Goal: Task Accomplishment & Management: Use online tool/utility

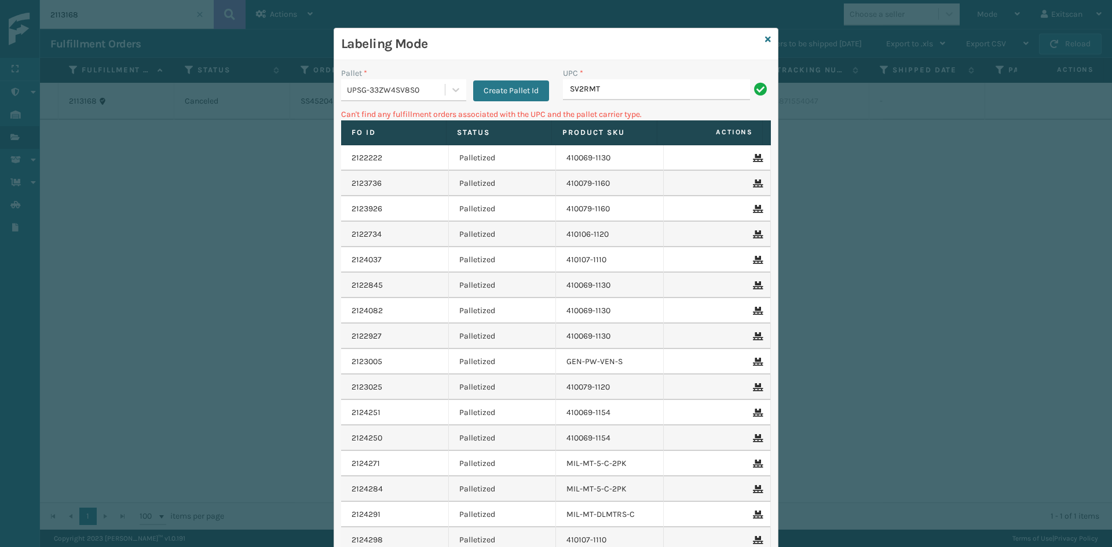
click at [383, 83] on div "UPSG-33ZW4SV8S0" at bounding box center [393, 89] width 104 height 19
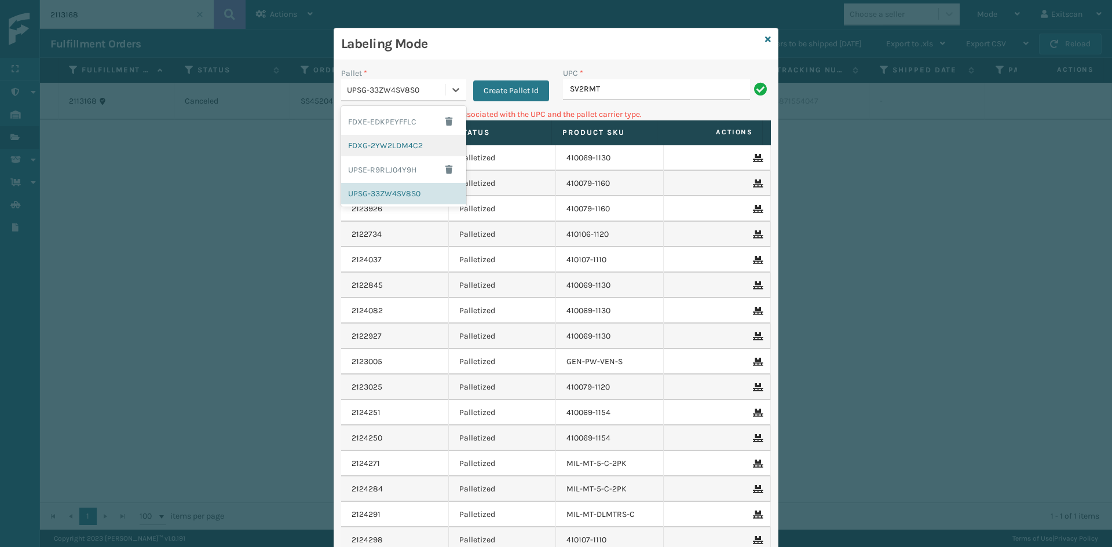
click at [375, 149] on div "FDXG-2YW2LDM4C2" at bounding box center [403, 145] width 125 height 21
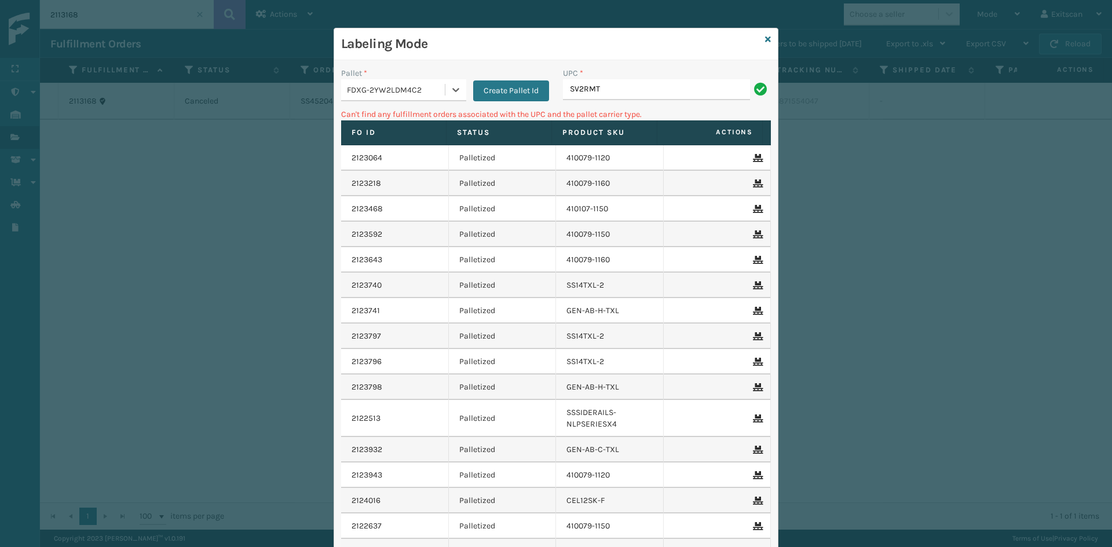
click at [607, 78] on div "UPC *" at bounding box center [667, 73] width 208 height 12
click at [606, 87] on input "SV2RMT" at bounding box center [656, 89] width 187 height 21
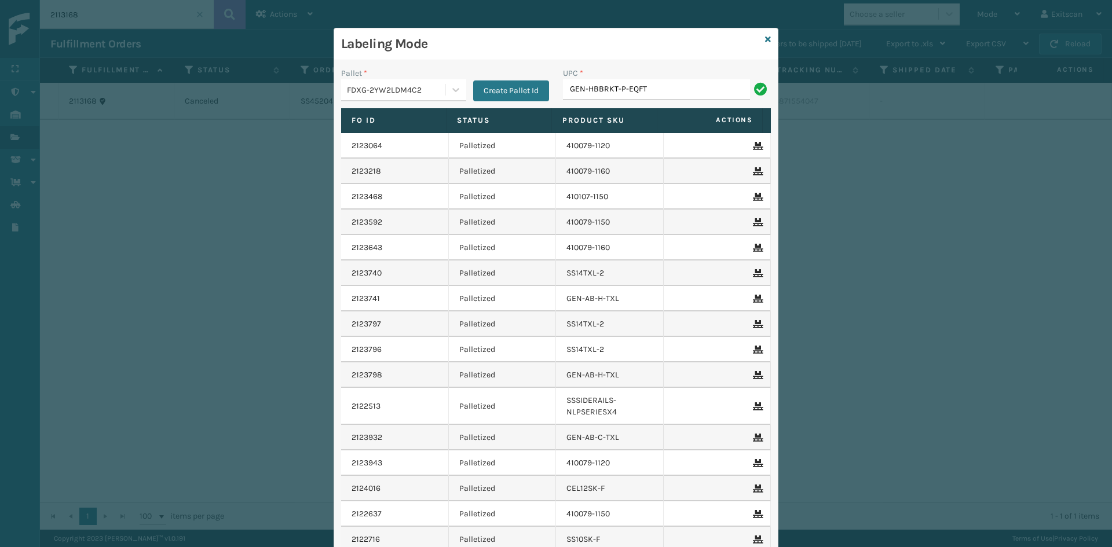
type input "GEN-HBBRKT-P-EQFT"
type input "NEFHBBRKT"
type input "SSSIDERAILS-NLPSERIESX4"
type input "BP50"
type input "PWO-LETTER"
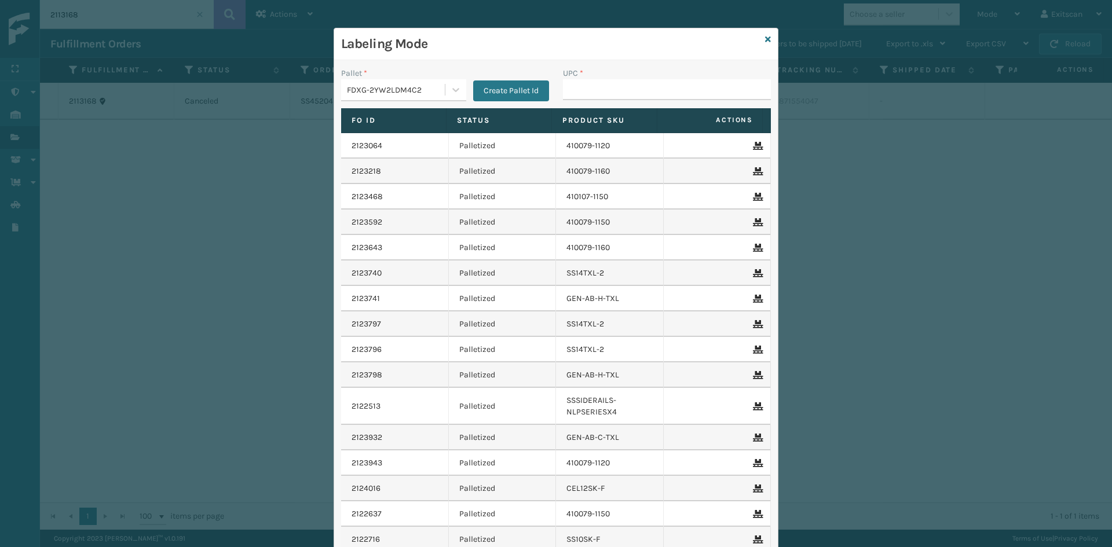
type input "W"
type input "PWO-LETTER"
type input "SSLEGS3INCH-2.5D"
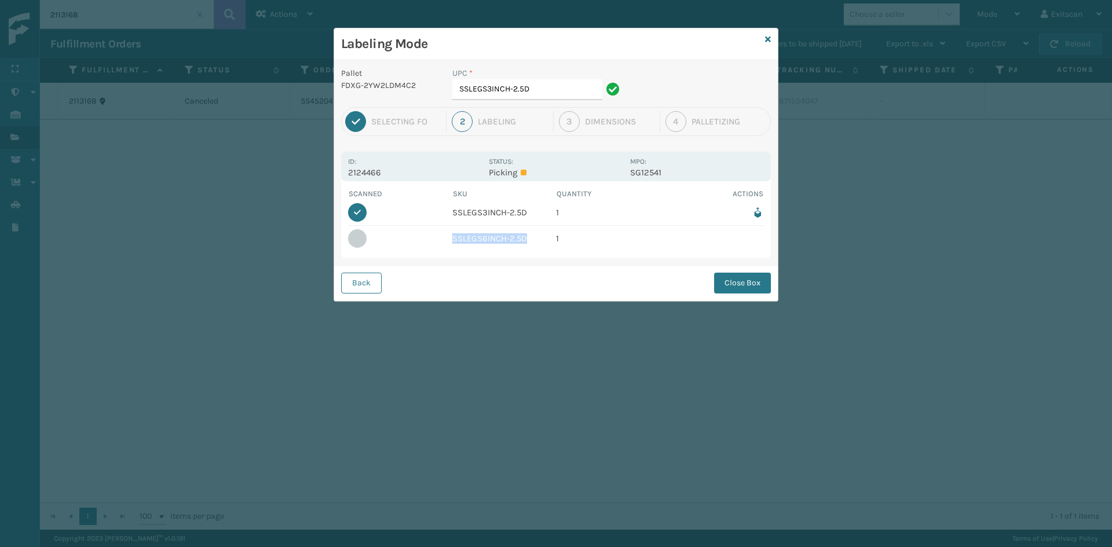
drag, startPoint x: 528, startPoint y: 241, endPoint x: 452, endPoint y: 241, distance: 75.3
click at [452, 241] on td "SSLEGS6INCH-2.5D" at bounding box center [504, 238] width 104 height 25
copy td "SSLEGS6INCH-2.5D"
drag, startPoint x: 491, startPoint y: 109, endPoint x: 441, endPoint y: 118, distance: 51.1
click at [441, 118] on div "Pallet FDXG-2YW2LDM4C2 UPC * SSLEGS3INCH-2.5D 1 Selecting FO 2 Labeling 3 Dimen…" at bounding box center [556, 180] width 444 height 241
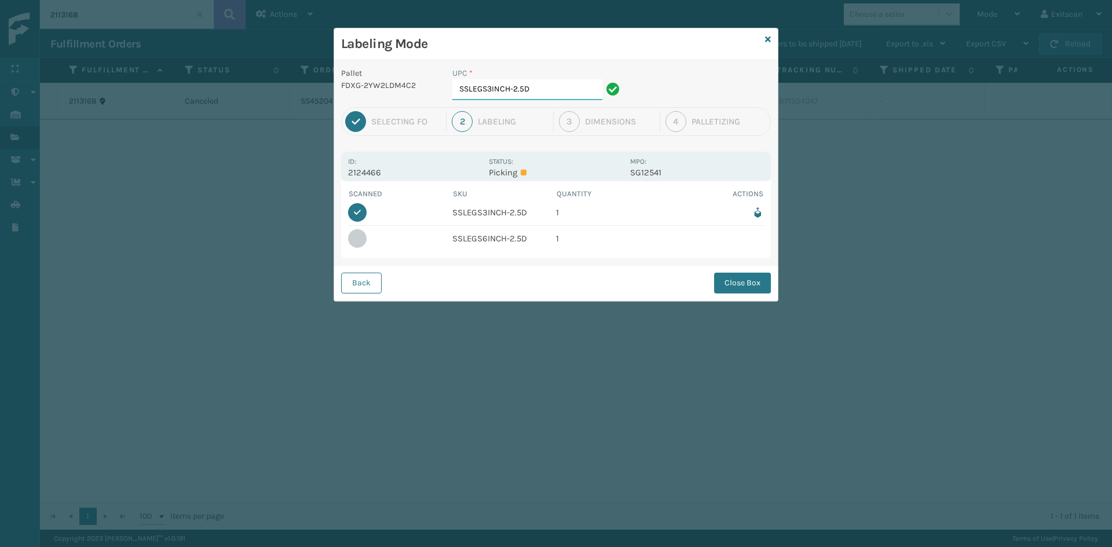
paste input "6"
type input "SSLEGS6INCH-2.5D"
click at [747, 290] on button "Close Box" at bounding box center [742, 283] width 57 height 21
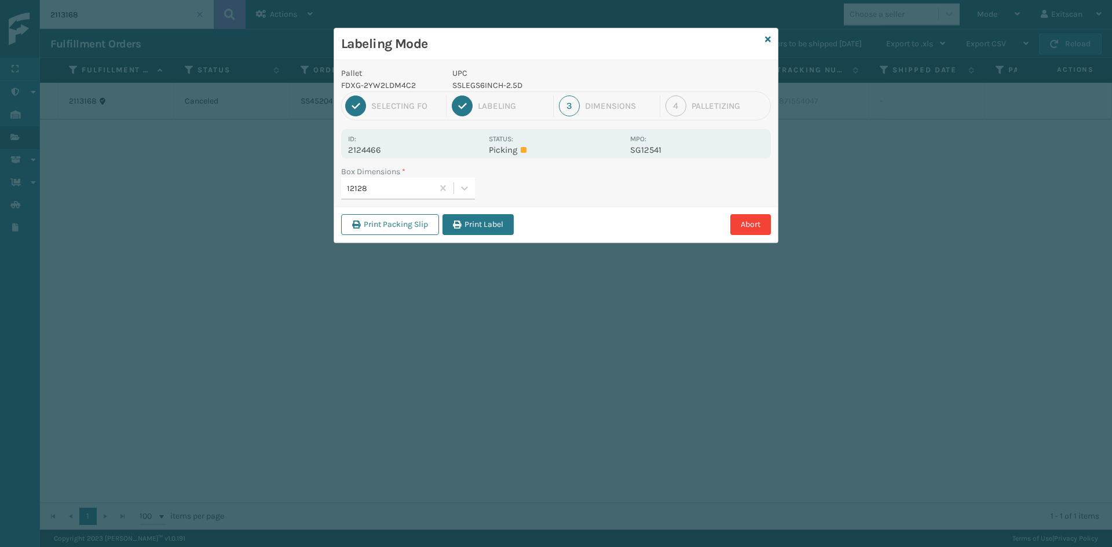
click at [507, 202] on div "Box Dimensions * 12128" at bounding box center [556, 186] width 444 height 41
click at [501, 212] on div "Print Packing Slip Print Label Abort" at bounding box center [556, 224] width 444 height 35
click at [493, 228] on button "Print Label" at bounding box center [477, 224] width 71 height 21
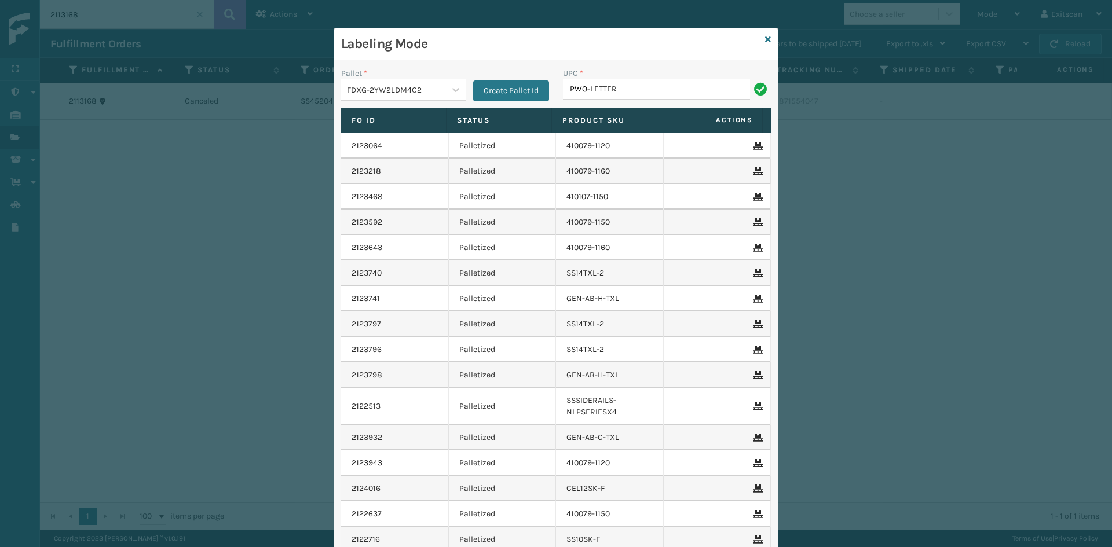
type input "PWO-LETTER"
